Goal: Information Seeking & Learning: Learn about a topic

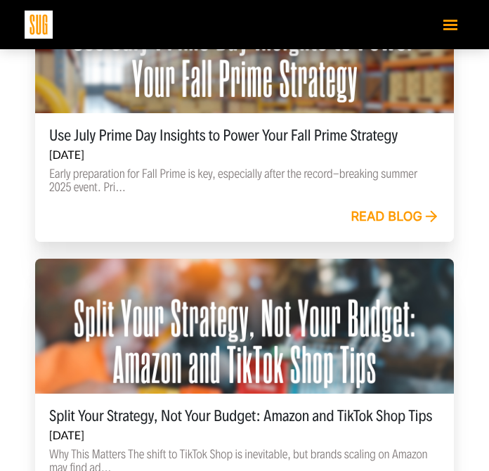
scroll to position [635, 0]
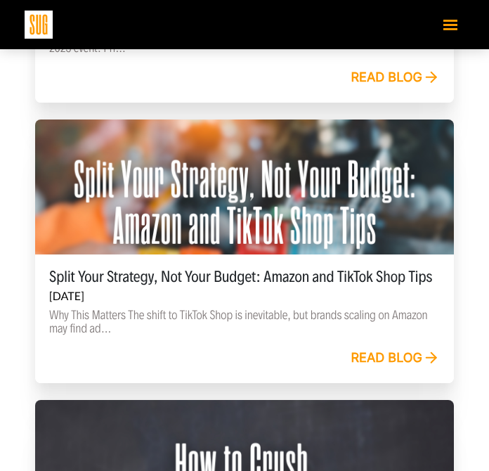
click at [381, 352] on link "Read blog" at bounding box center [394, 357] width 89 height 15
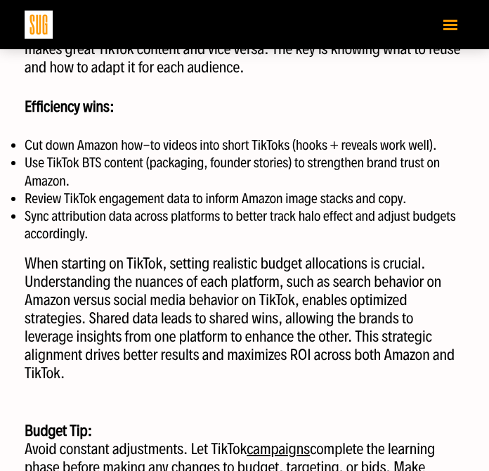
scroll to position [1734, 0]
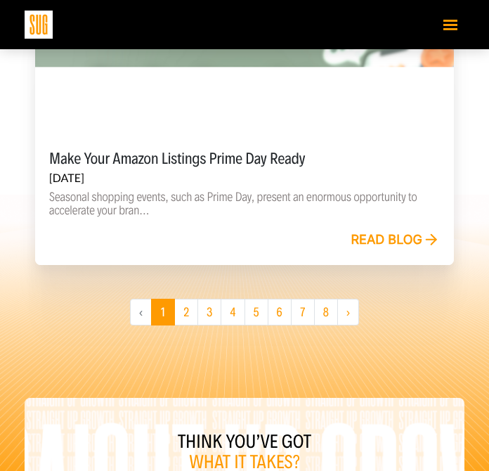
scroll to position [2736, 0]
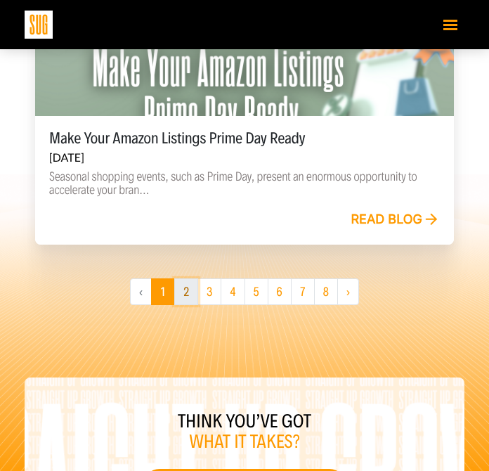
click at [185, 288] on link "2" at bounding box center [186, 291] width 24 height 27
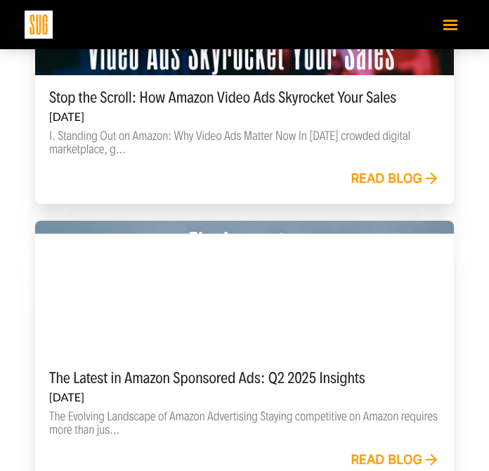
scroll to position [1682, 0]
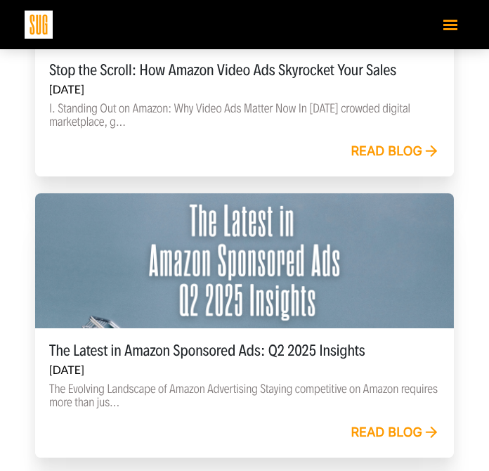
click at [393, 152] on link "Read blog" at bounding box center [394, 151] width 89 height 15
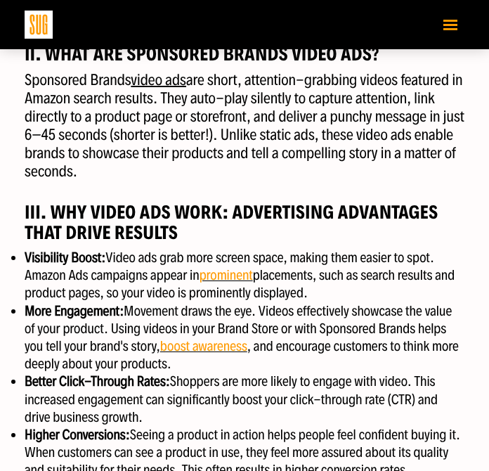
scroll to position [834, 0]
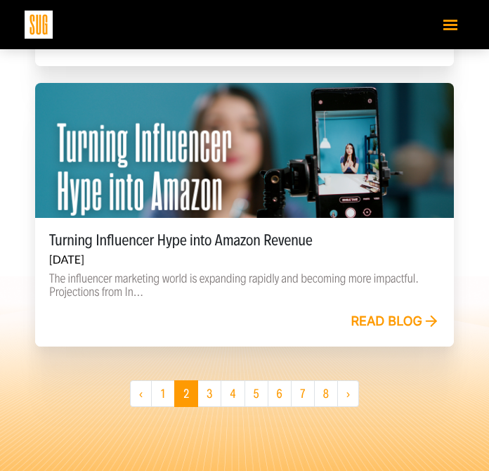
scroll to position [2675, 0]
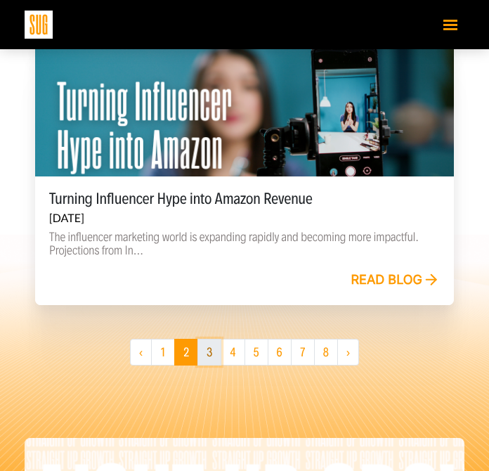
click at [211, 345] on link "3" at bounding box center [209, 352] width 24 height 27
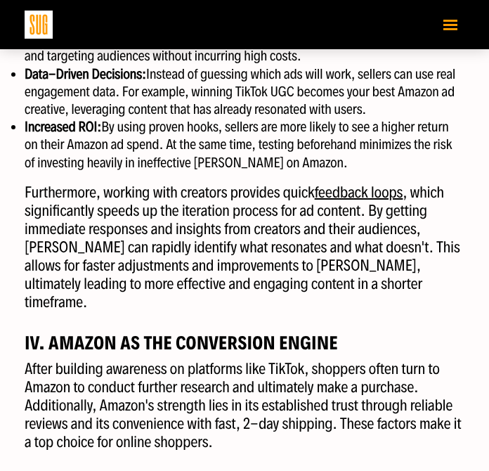
scroll to position [1363, 0]
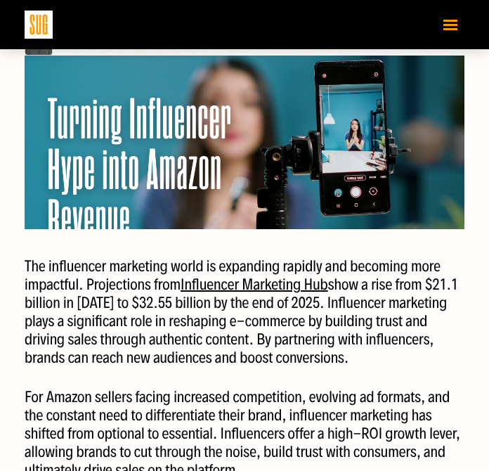
scroll to position [309, 0]
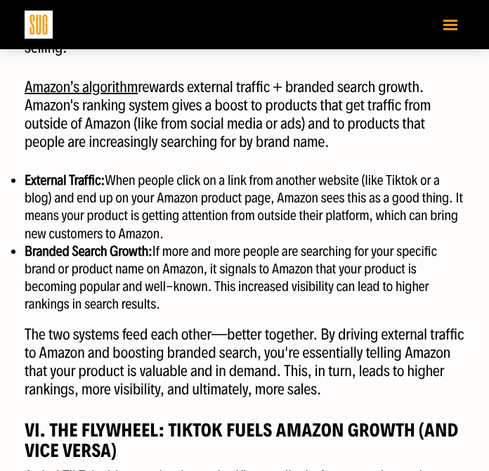
scroll to position [2319, 0]
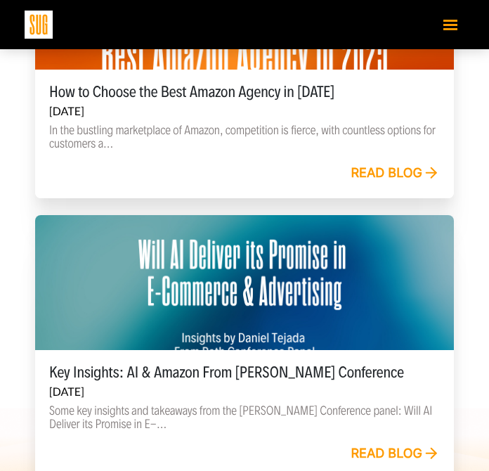
scroll to position [2663, 0]
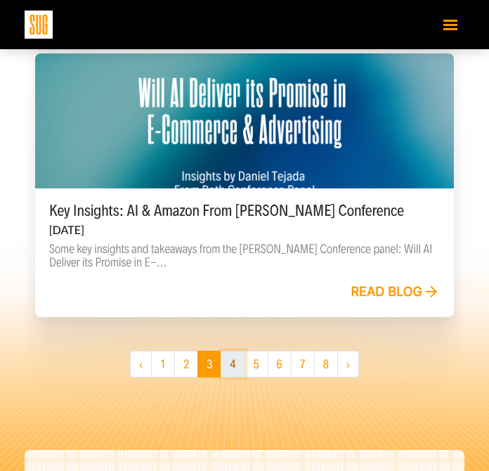
click at [228, 362] on link "4" at bounding box center [233, 363] width 24 height 27
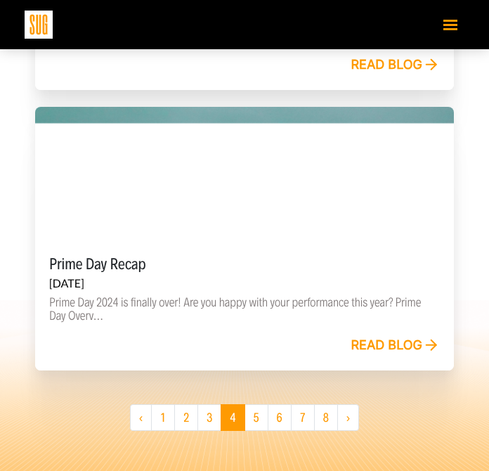
scroll to position [2660, 0]
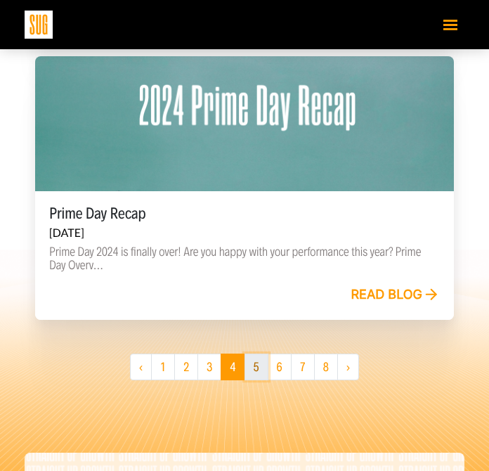
click at [257, 369] on link "5" at bounding box center [256, 366] width 24 height 27
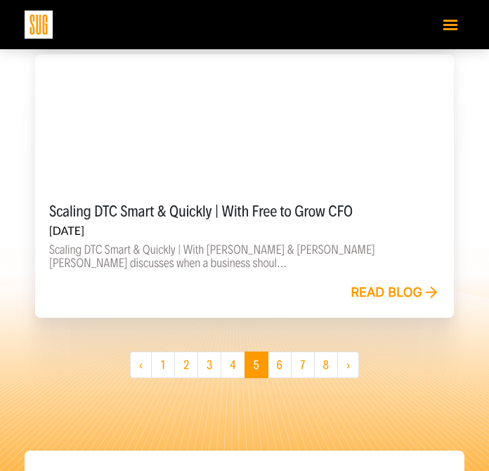
scroll to position [2778, 0]
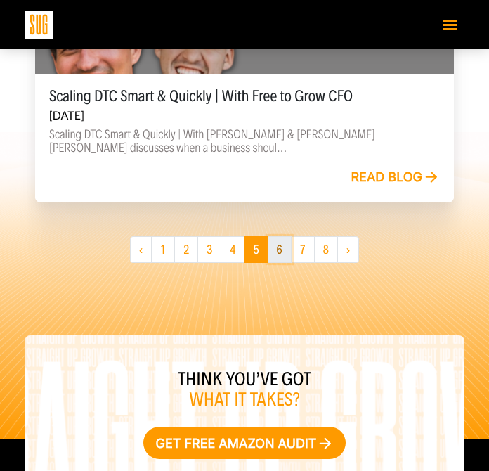
click at [282, 254] on link "6" at bounding box center [280, 249] width 24 height 27
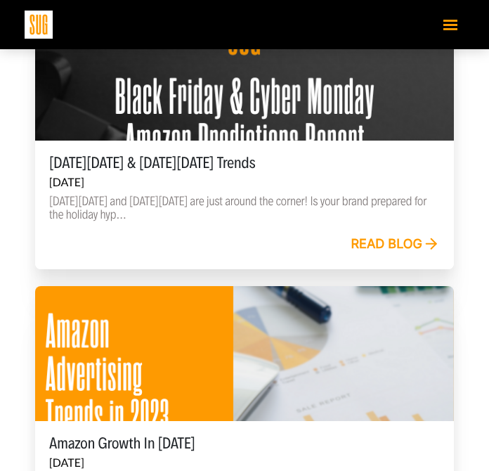
scroll to position [2553, 0]
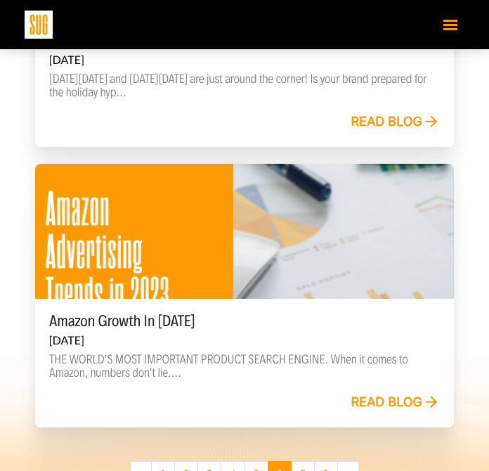
click at [451, 20] on span "Toggle navigation" at bounding box center [450, 21] width 14 height 2
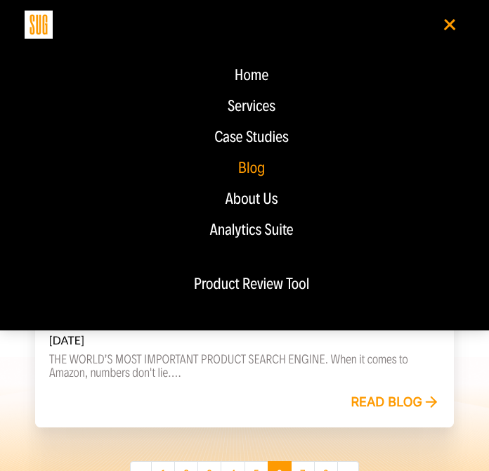
click at [266, 134] on div "Case Studies" at bounding box center [252, 137] width 426 height 17
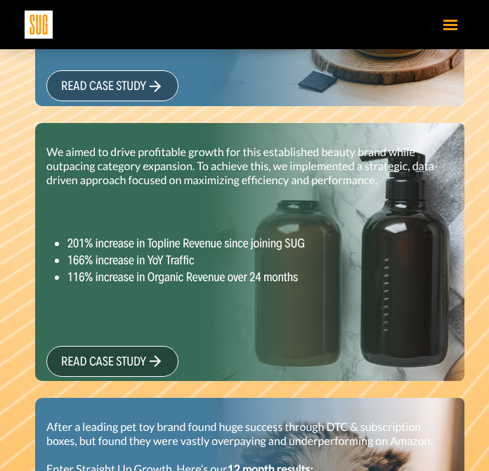
scroll to position [1014, 0]
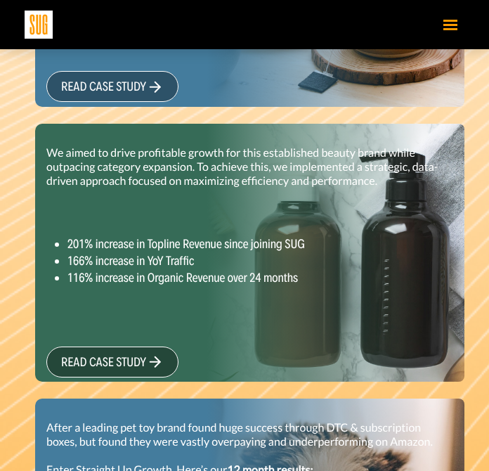
click at [129, 353] on link "read case study" at bounding box center [112, 361] width 132 height 31
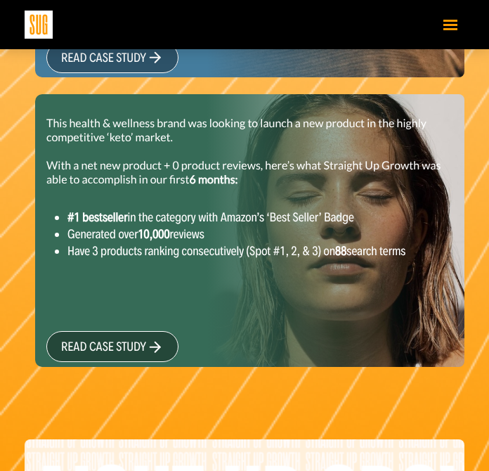
scroll to position [1592, 0]
